Goal: Navigation & Orientation: Find specific page/section

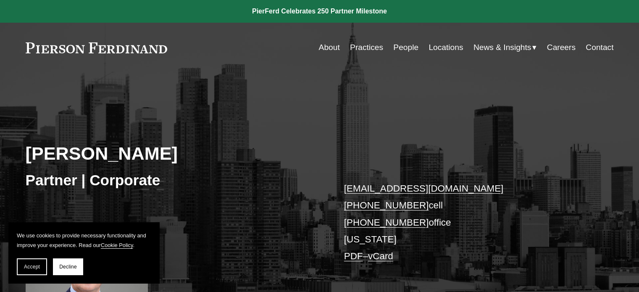
scroll to position [34, 0]
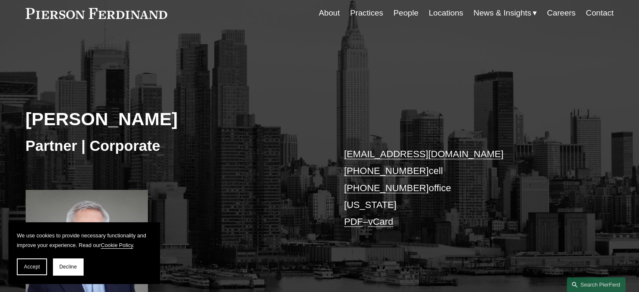
click at [289, 154] on h3 "Partner | Corporate" at bounding box center [173, 146] width 294 height 18
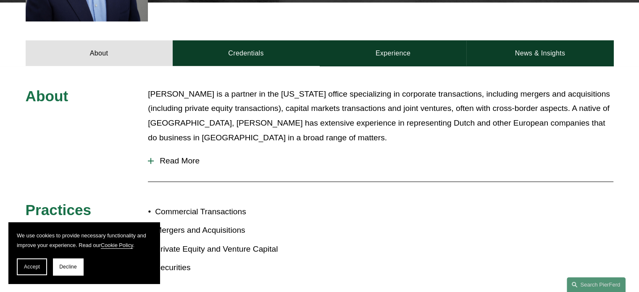
scroll to position [341, 0]
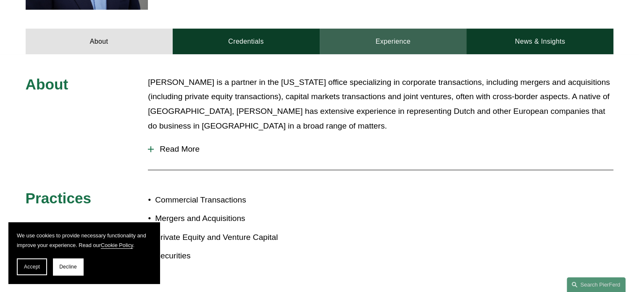
click at [387, 39] on link "Experience" at bounding box center [393, 41] width 147 height 25
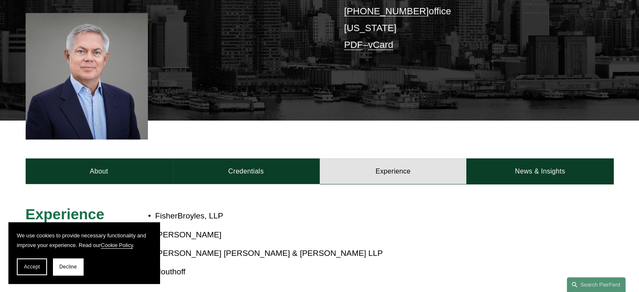
scroll to position [203, 0]
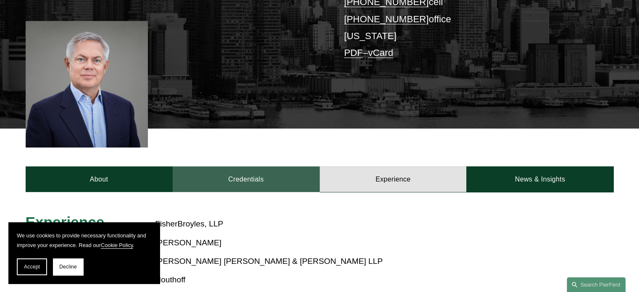
click at [247, 168] on link "Credentials" at bounding box center [246, 178] width 147 height 25
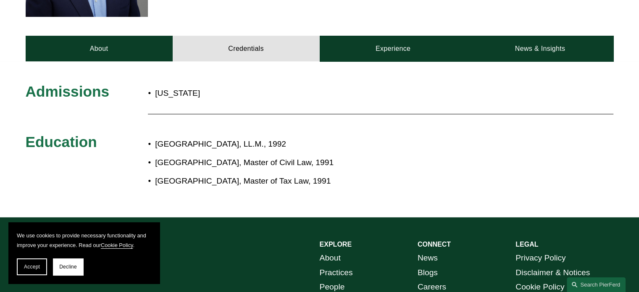
scroll to position [338, 0]
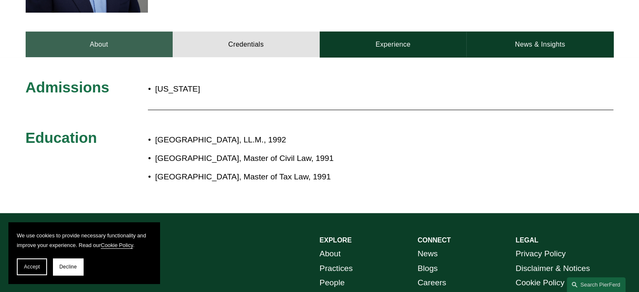
click at [111, 40] on link "About" at bounding box center [99, 44] width 147 height 25
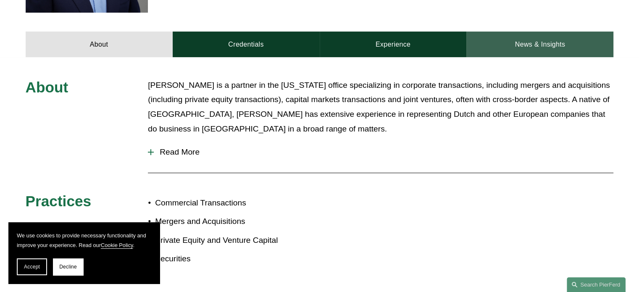
click at [542, 50] on link "News & Insights" at bounding box center [539, 44] width 147 height 25
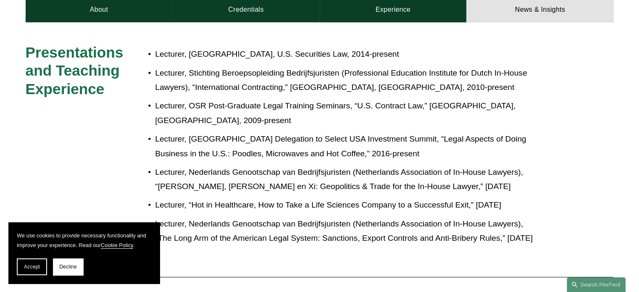
scroll to position [0, 0]
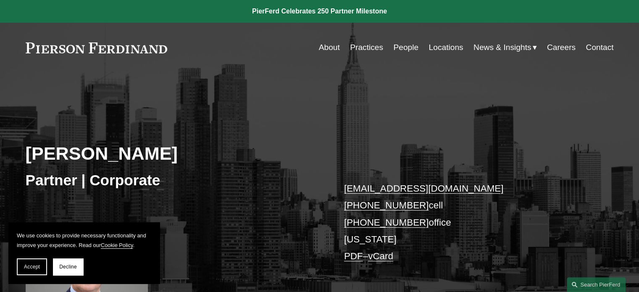
click at [408, 46] on link "People" at bounding box center [405, 47] width 25 height 16
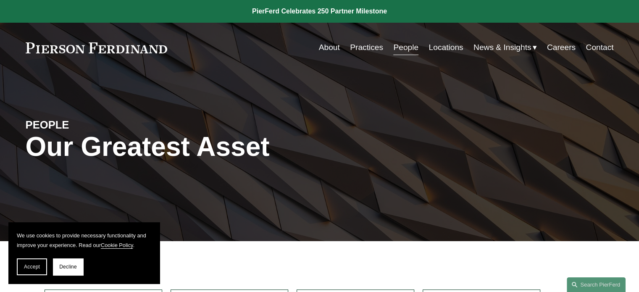
click at [324, 43] on link "About" at bounding box center [329, 47] width 21 height 16
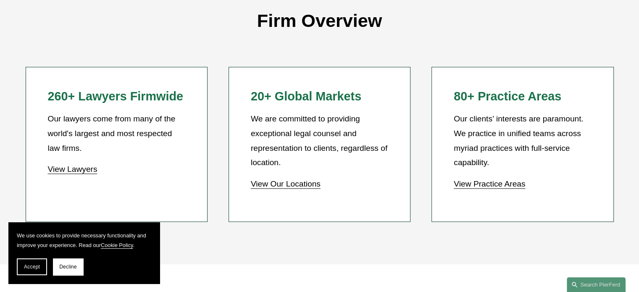
scroll to position [766, 0]
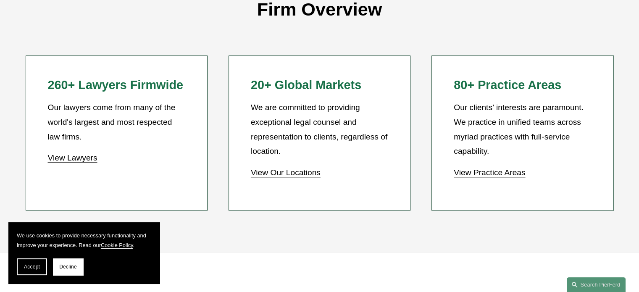
click at [66, 156] on link "View Lawyers" at bounding box center [72, 157] width 50 height 9
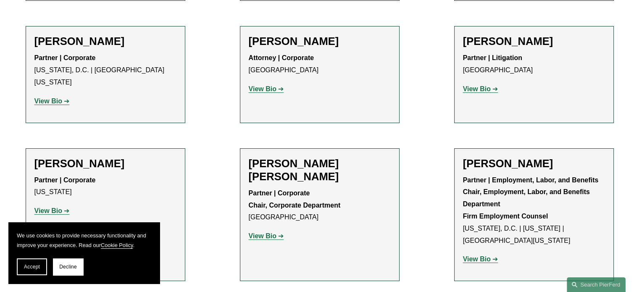
scroll to position [3321, 0]
